Goal: Check status: Check status

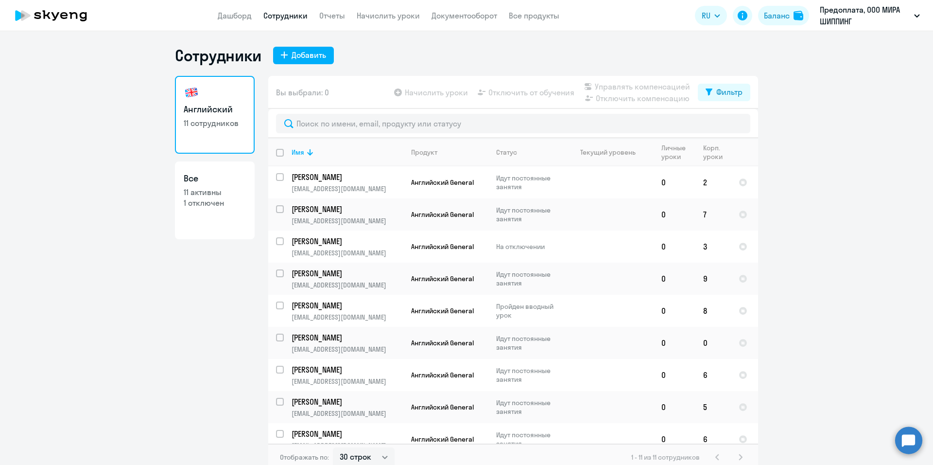
select select "30"
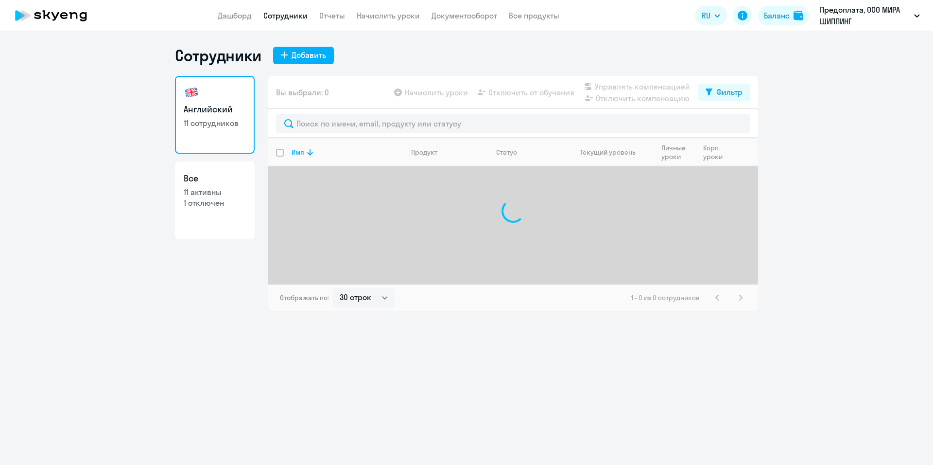
select select "30"
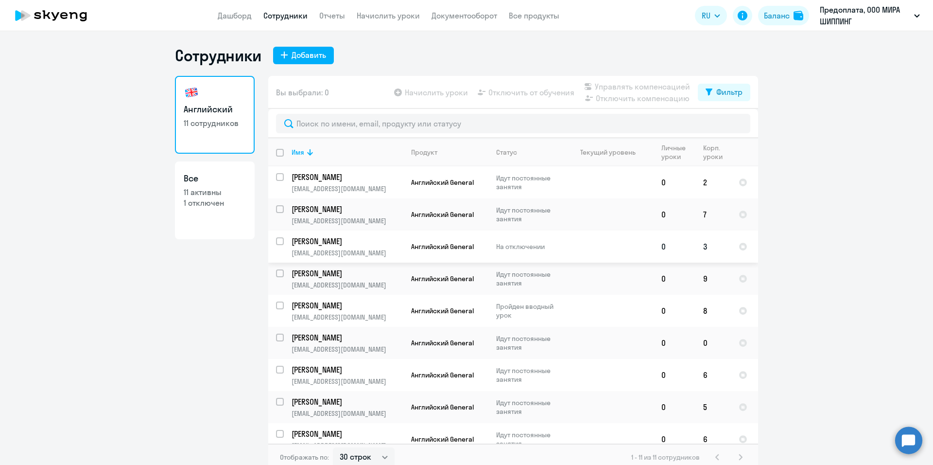
click at [520, 250] on p "На отключении" at bounding box center [529, 246] width 67 height 9
select select "english"
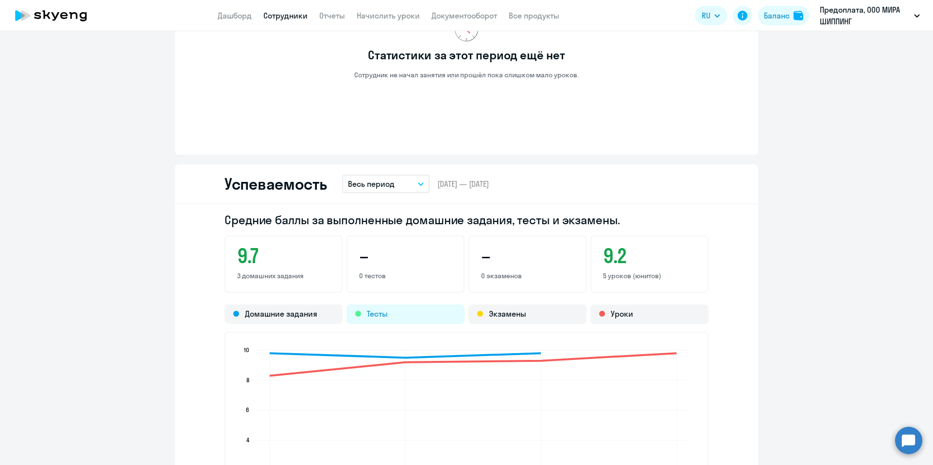
scroll to position [437, 0]
